Goal: Transaction & Acquisition: Purchase product/service

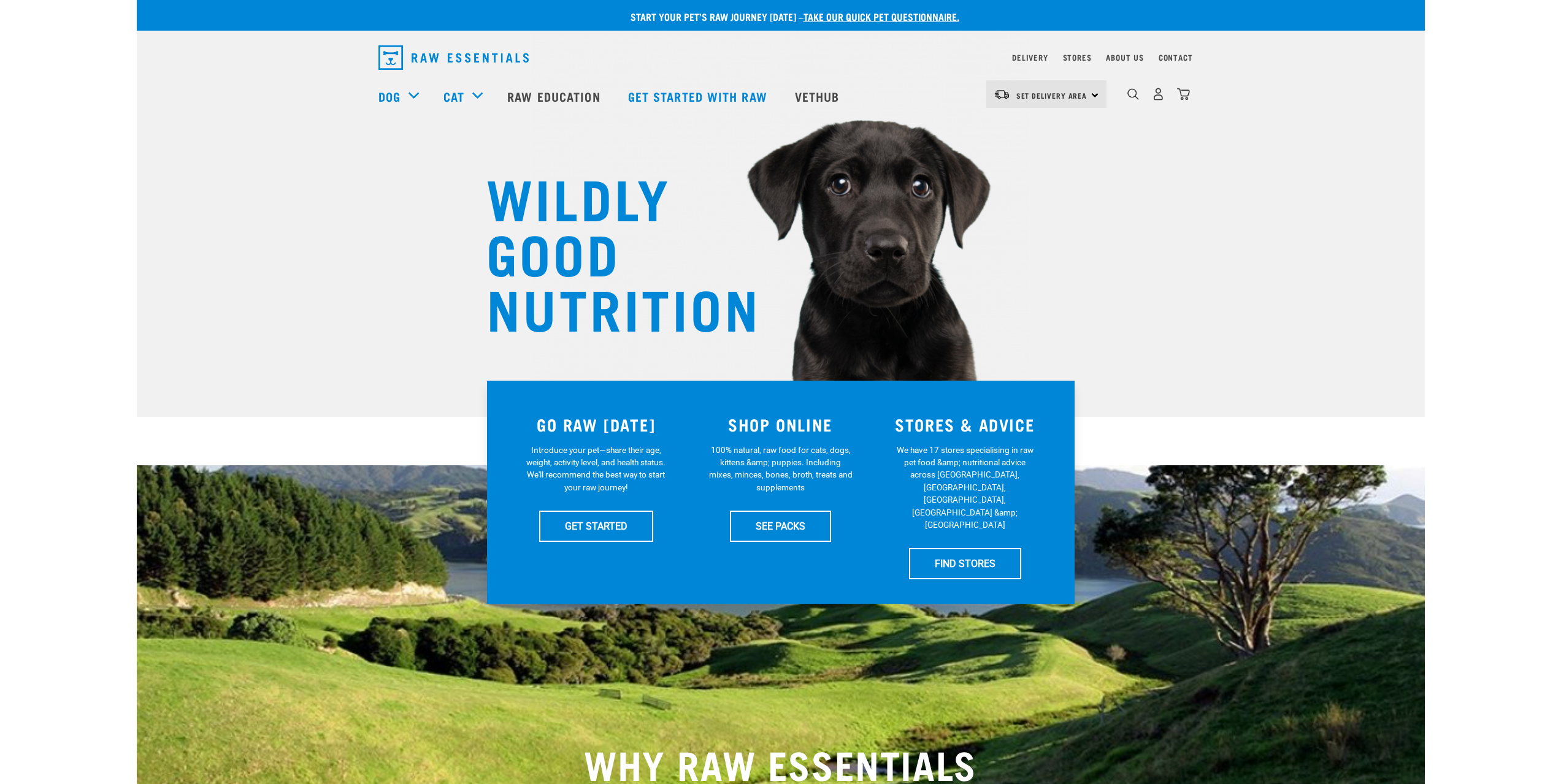
click at [354, 262] on div "WILDLY GOOD NUTRITION" at bounding box center [780, 208] width 1288 height 417
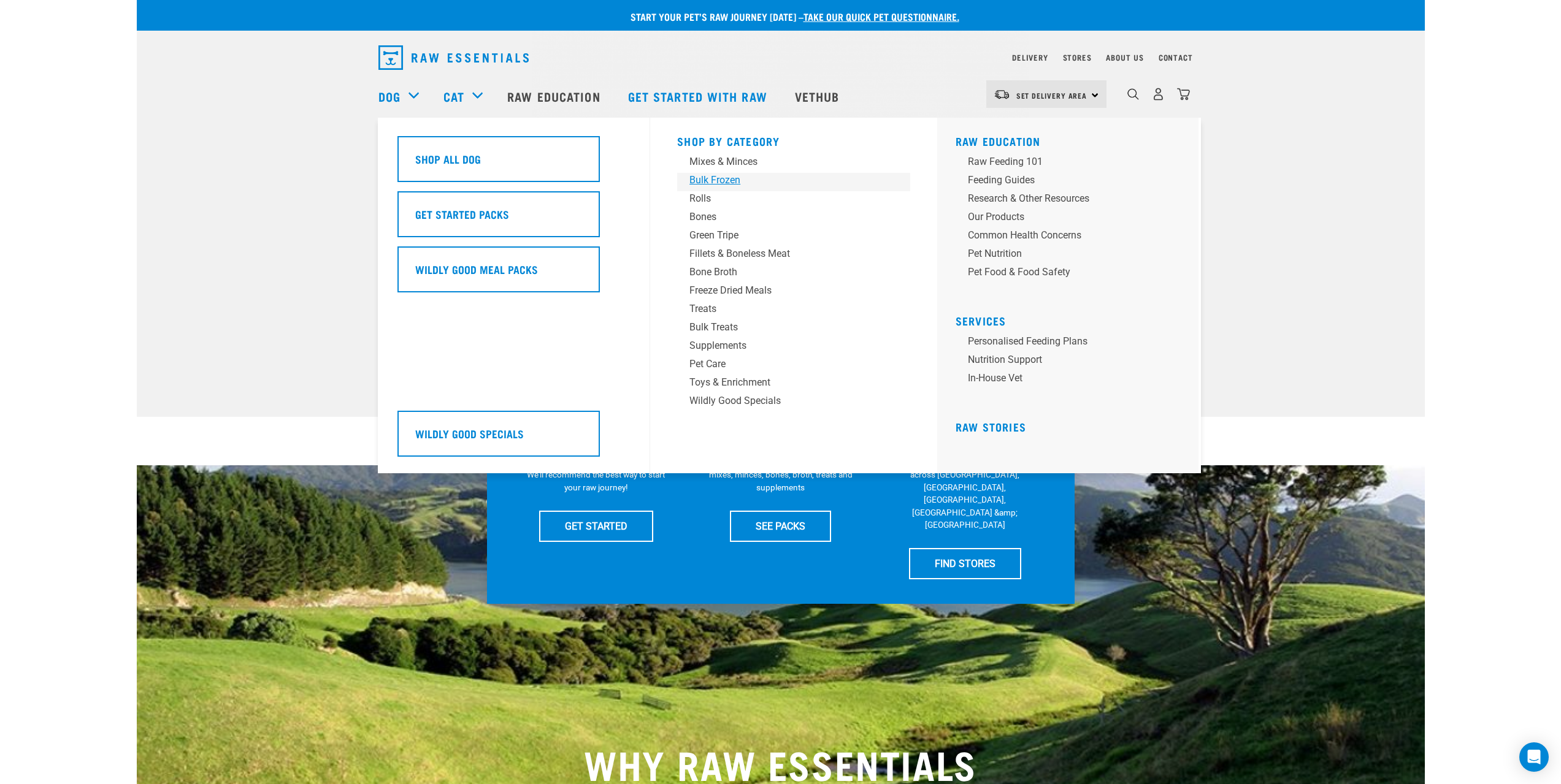
click at [709, 182] on div "Bulk Frozen" at bounding box center [785, 180] width 191 height 14
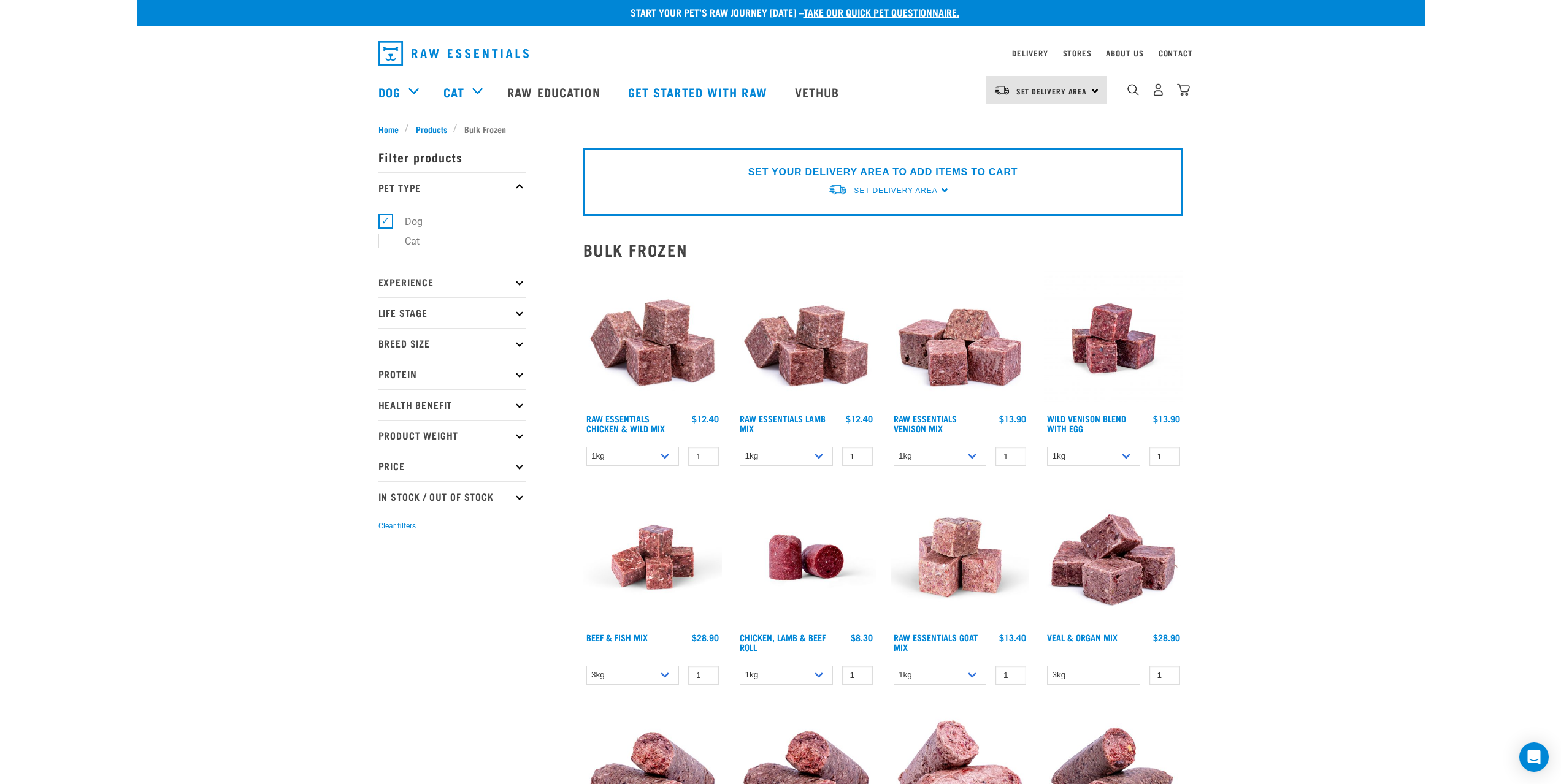
scroll to position [307, 0]
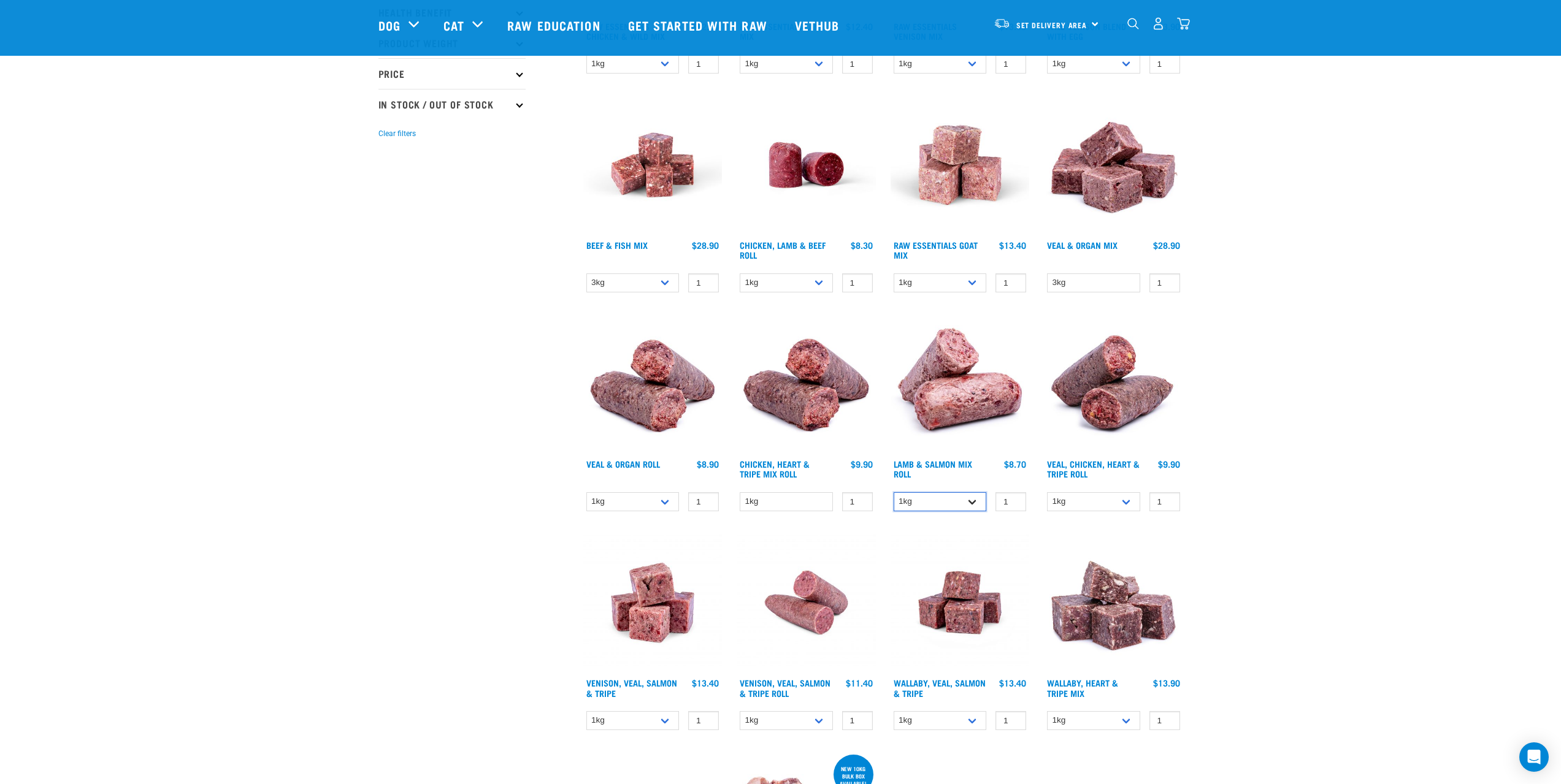
click at [960, 506] on select "1kg Bulk (10kg)" at bounding box center [940, 502] width 93 height 19
select select "913"
click at [894, 493] on select "1kg Bulk (10kg)" at bounding box center [940, 502] width 93 height 19
drag, startPoint x: 1017, startPoint y: 503, endPoint x: 937, endPoint y: 497, distance: 80.2
click at [996, 497] on input "0" at bounding box center [1011, 502] width 31 height 19
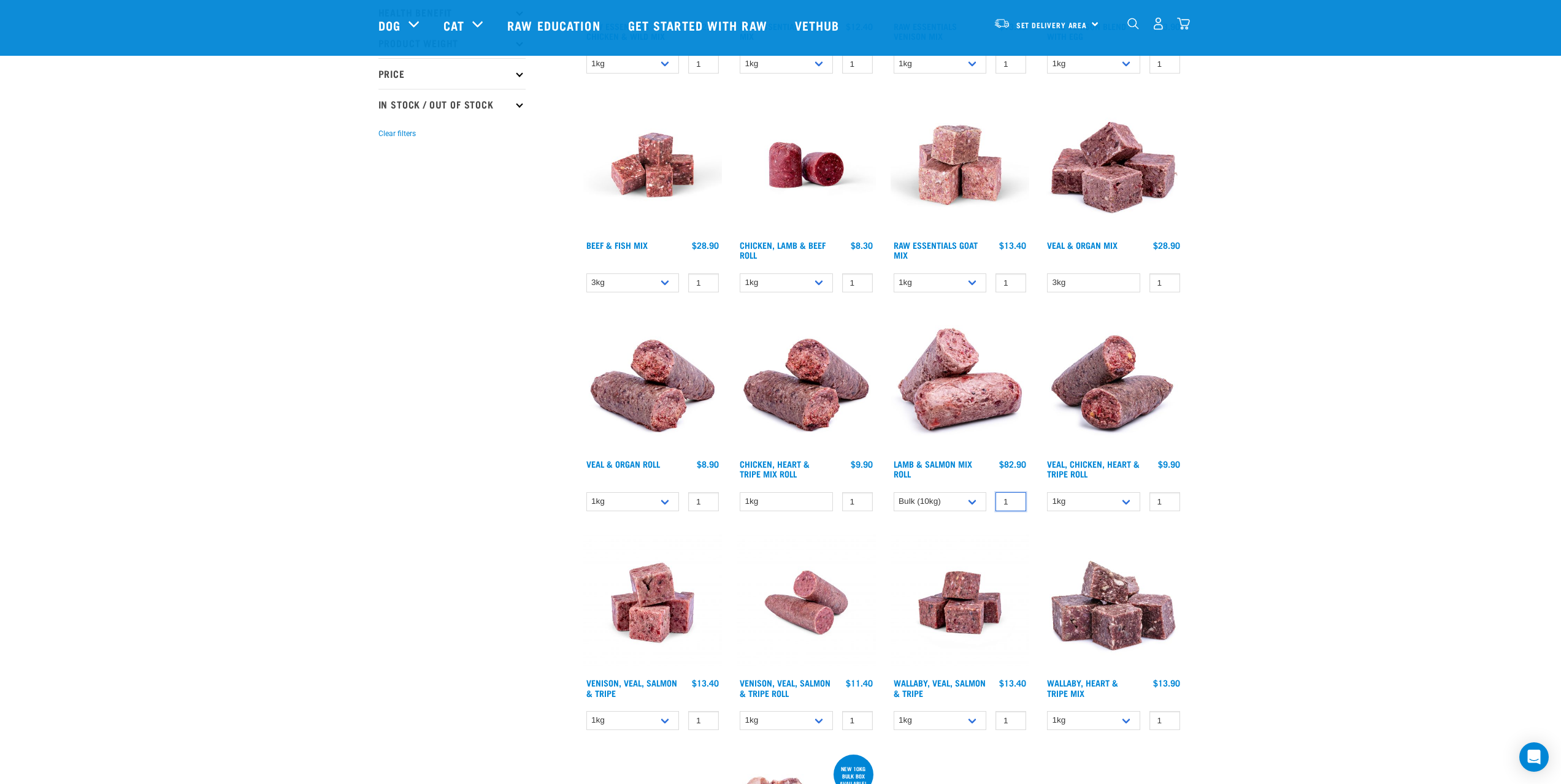
click at [1011, 500] on input "1" at bounding box center [1011, 502] width 31 height 19
type input "2"
click at [1015, 499] on input "2" at bounding box center [1011, 502] width 31 height 19
click at [1299, 526] on div "Start your pet’s raw journey [DATE] – take our quick pet questionnaire. Deliver…" at bounding box center [780, 679] width 1288 height 1972
click at [942, 387] on img at bounding box center [960, 384] width 139 height 139
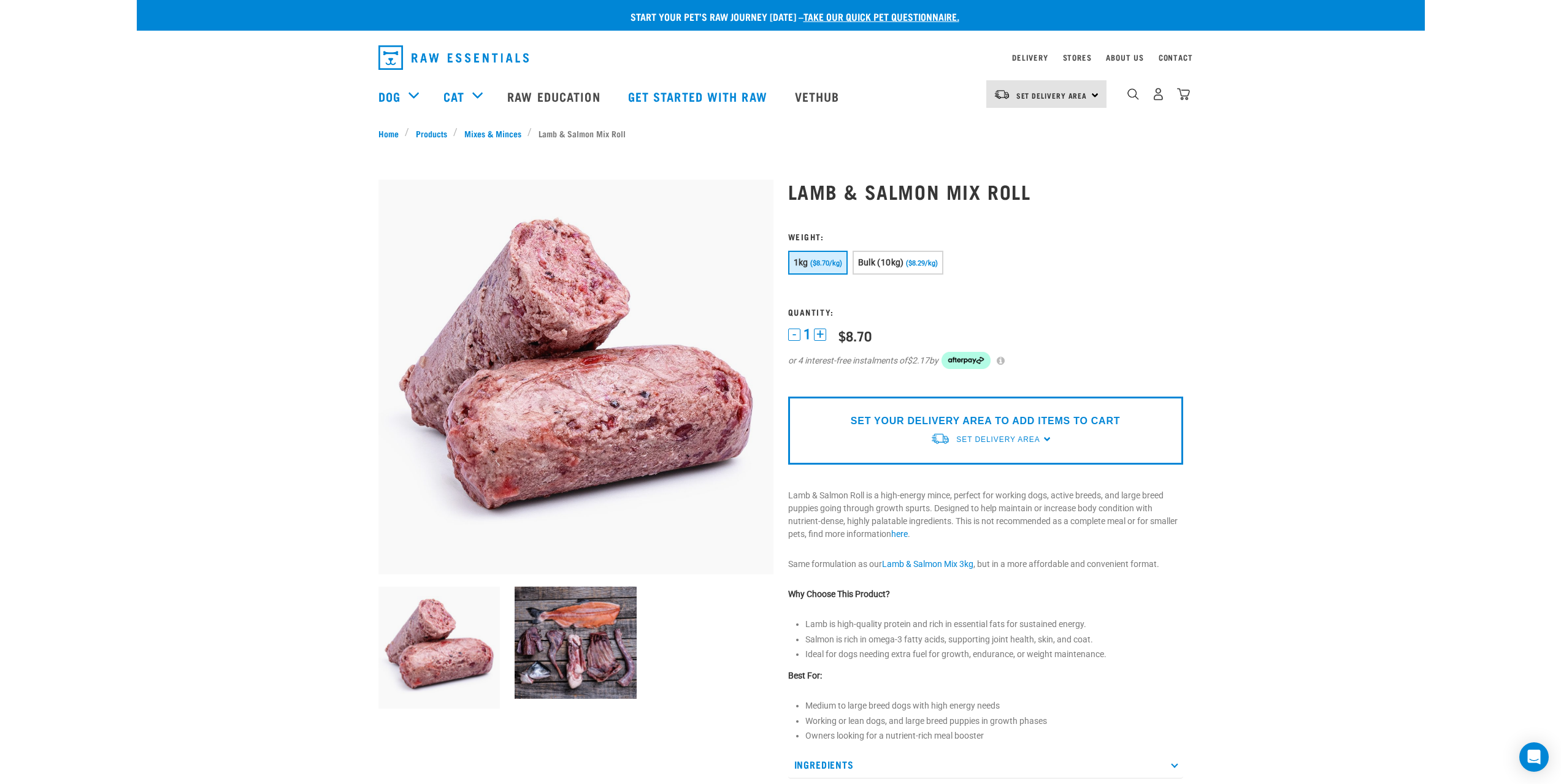
click at [268, 430] on div "Start your pet’s raw journey [DATE] – take our quick pet questionnaire. Deliver…" at bounding box center [780, 571] width 1288 height 1143
click at [817, 335] on button "+" at bounding box center [820, 335] width 12 height 12
click at [897, 260] on span "Bulk (10kg)" at bounding box center [881, 263] width 46 height 10
click at [1162, 323] on form "1kg" at bounding box center [986, 308] width 395 height 153
click at [1067, 261] on div "1kg ($8.70/kg) Bulk (10kg) ($8.29/kg)" at bounding box center [986, 264] width 395 height 27
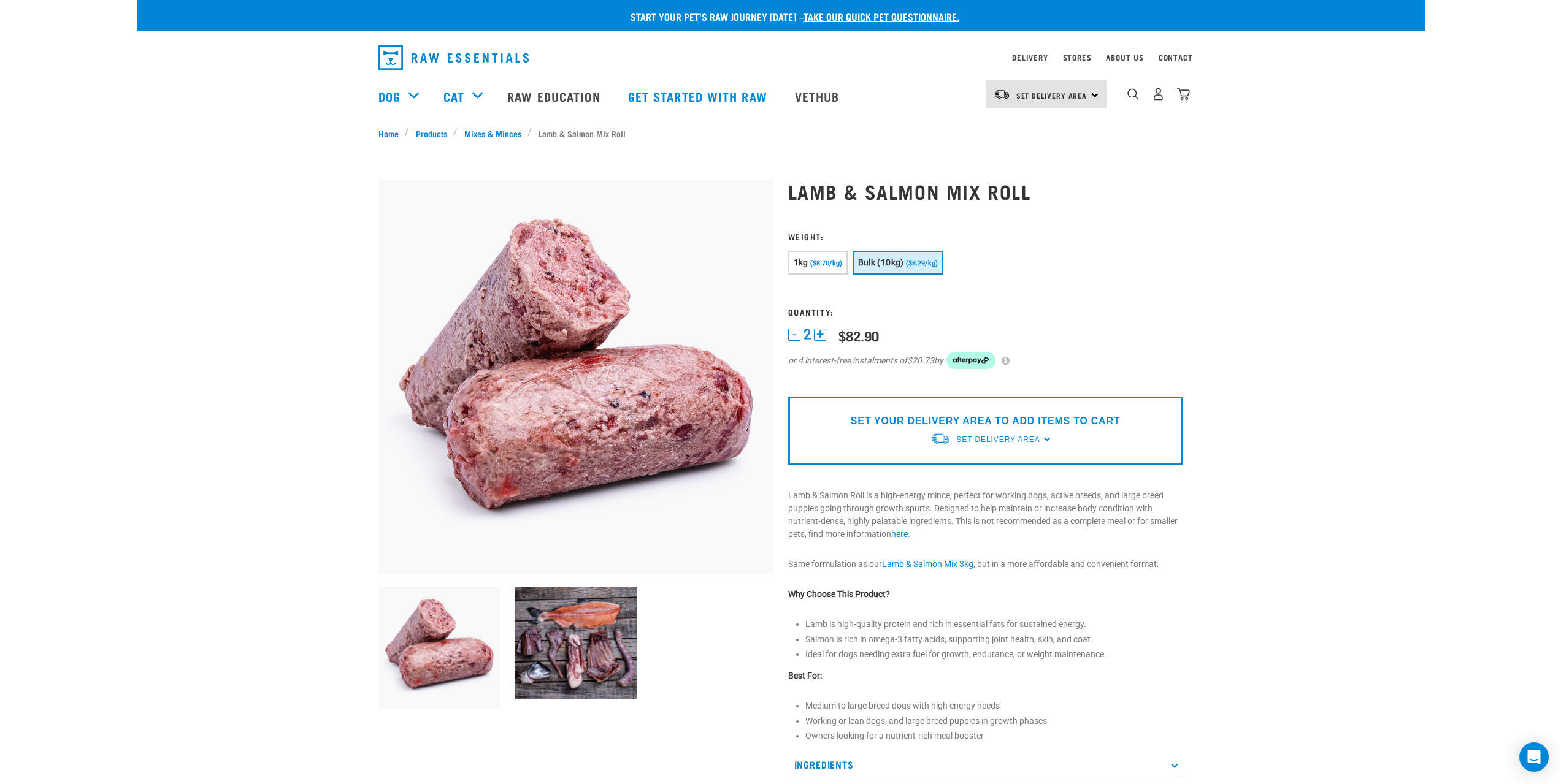
click at [930, 310] on h3 "Quantity:" at bounding box center [986, 312] width 395 height 9
click at [1055, 319] on form "1kg" at bounding box center [986, 308] width 395 height 153
click at [1072, 324] on form "1kg" at bounding box center [986, 308] width 395 height 153
click at [1073, 324] on form "1kg" at bounding box center [986, 308] width 395 height 153
click at [993, 322] on form "1kg" at bounding box center [986, 308] width 395 height 153
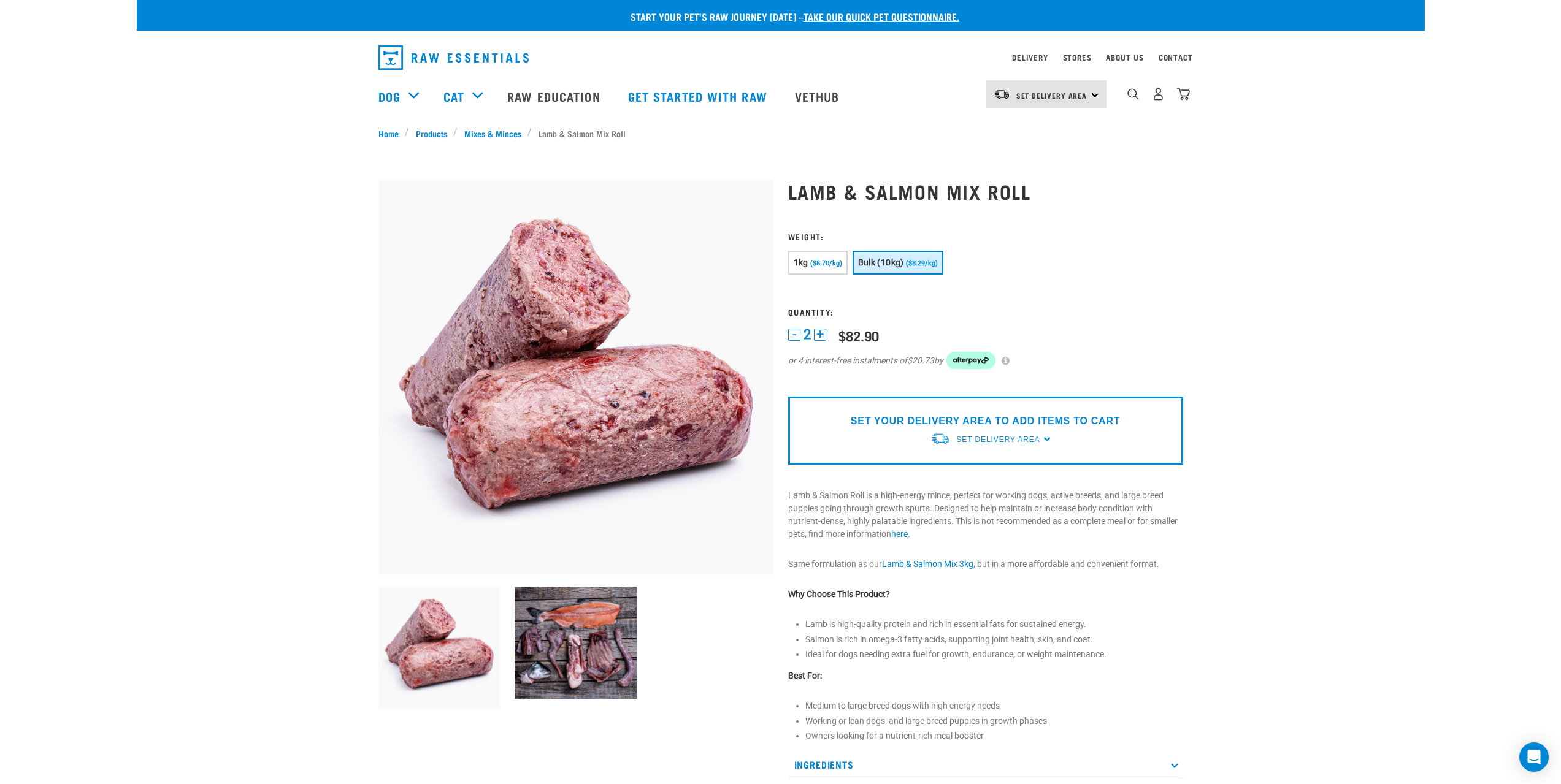
click at [791, 335] on button "-" at bounding box center [794, 335] width 12 height 12
click at [816, 254] on button "1kg ($8.70/kg)" at bounding box center [817, 262] width 60 height 24
click at [981, 436] on span "Set Delivery Area" at bounding box center [998, 439] width 83 height 9
click at [962, 489] on link "[GEOGRAPHIC_DATA]" at bounding box center [991, 488] width 122 height 20
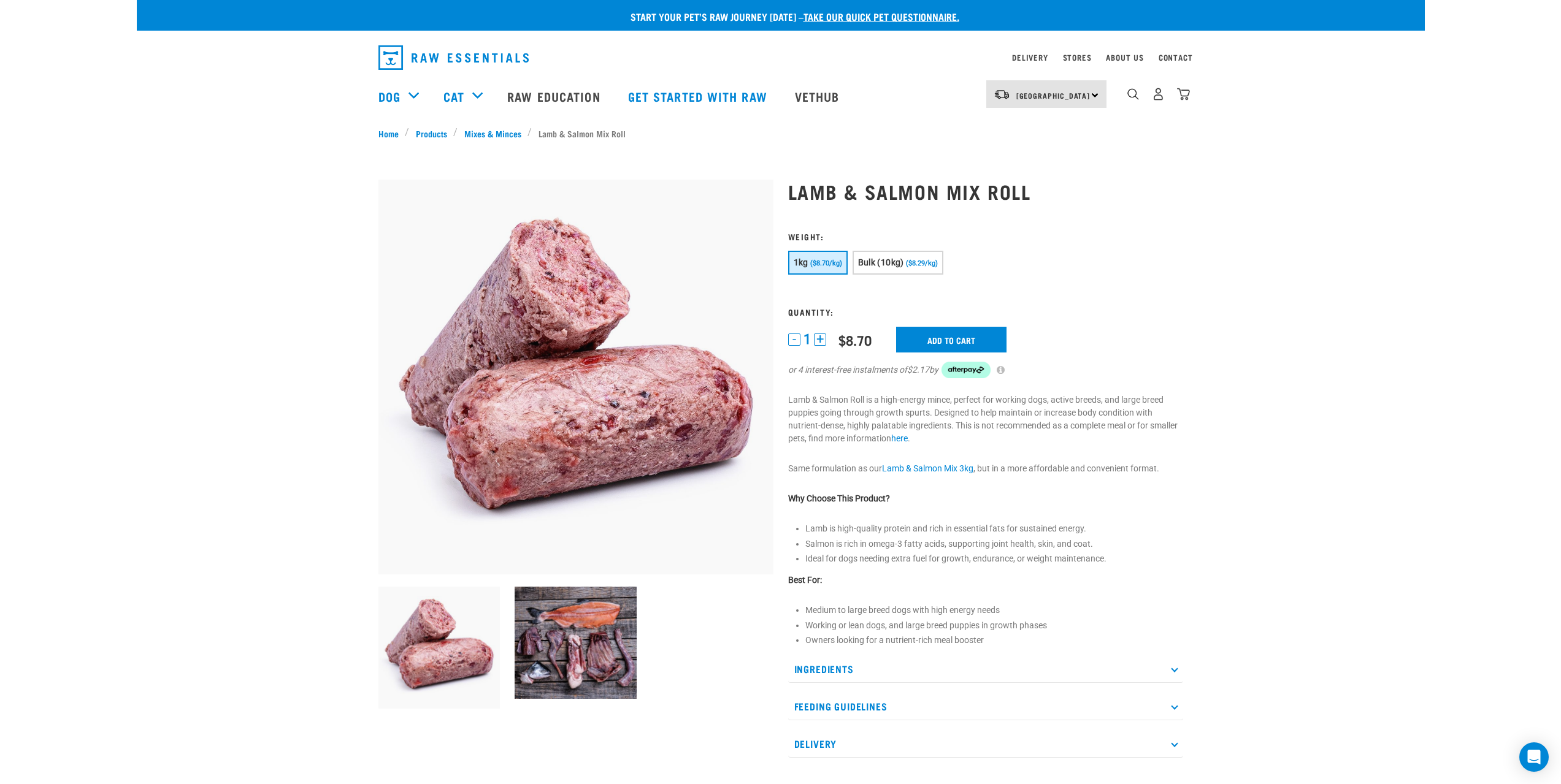
click at [820, 340] on button "+" at bounding box center [820, 339] width 12 height 12
click at [885, 256] on button "Bulk (10kg) ($8.29/kg)" at bounding box center [898, 262] width 91 height 24
click at [820, 266] on span "($8.70/kg)" at bounding box center [826, 263] width 32 height 8
click at [896, 266] on span "Bulk (10kg)" at bounding box center [881, 263] width 46 height 10
click at [795, 340] on button "-" at bounding box center [794, 339] width 12 height 12
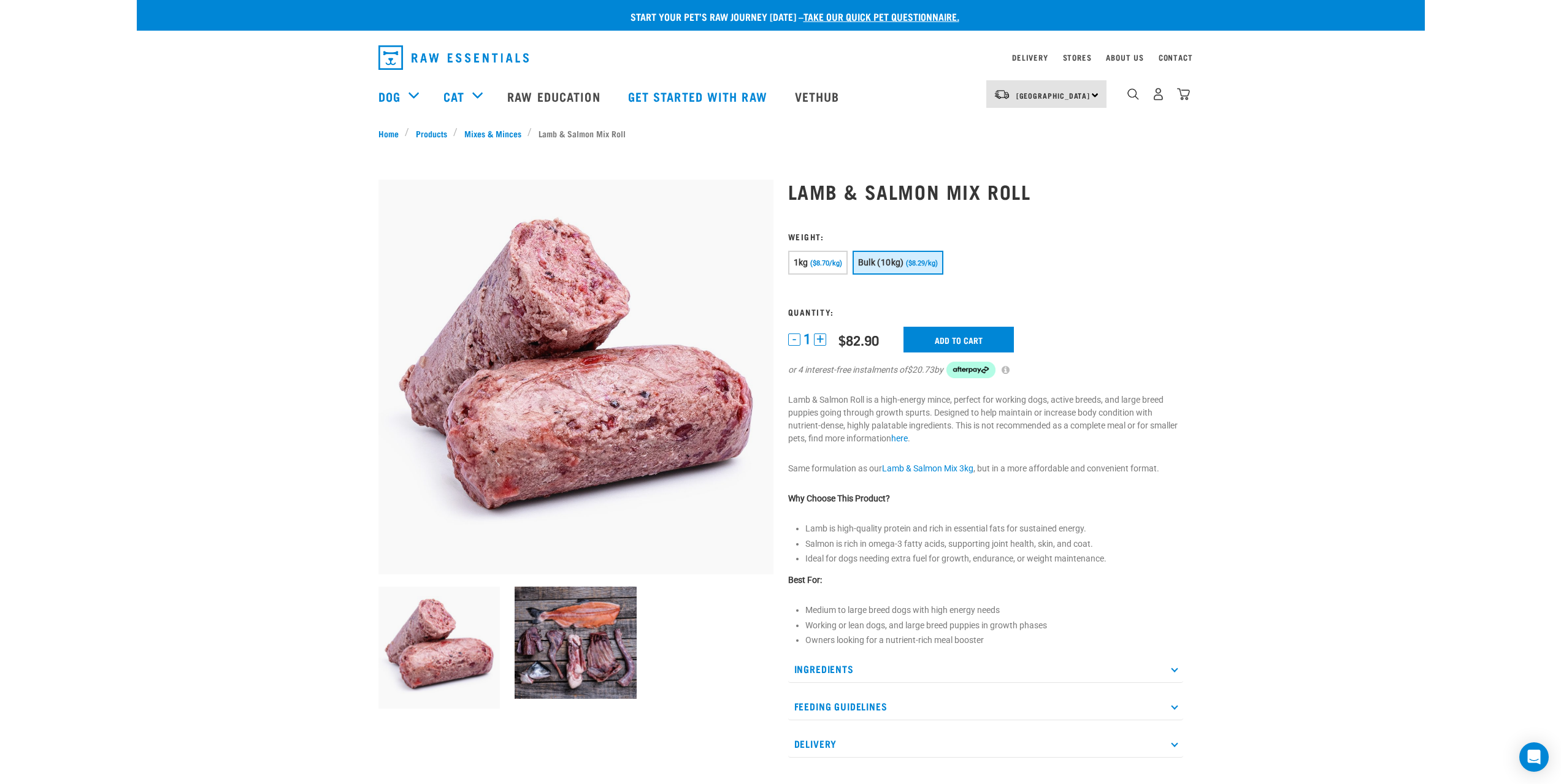
click at [820, 341] on button "+" at bounding box center [820, 339] width 12 height 12
click at [952, 337] on input "Add to cart" at bounding box center [959, 340] width 111 height 26
click at [1321, 333] on div "Start your pet’s raw journey [DATE] – take our quick pet questionnaire. Deliver…" at bounding box center [780, 543] width 1288 height 1086
click at [978, 342] on input "Add to cart" at bounding box center [959, 340] width 111 height 26
click at [0, 305] on article "There are 1 items left in stock of Lamb & Salmon Mix Roll, please remove this i…" at bounding box center [0, 392] width 0 height 784
